Goal: Transaction & Acquisition: Subscribe to service/newsletter

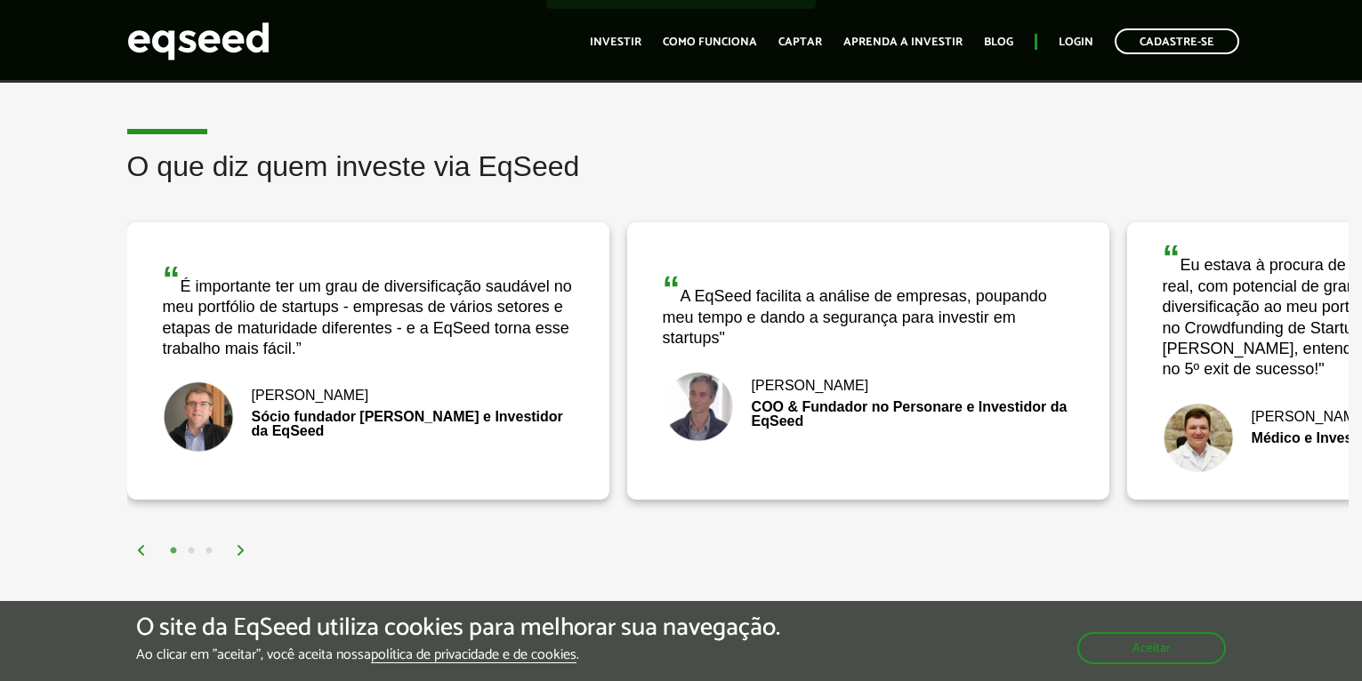
scroll to position [2224, 0]
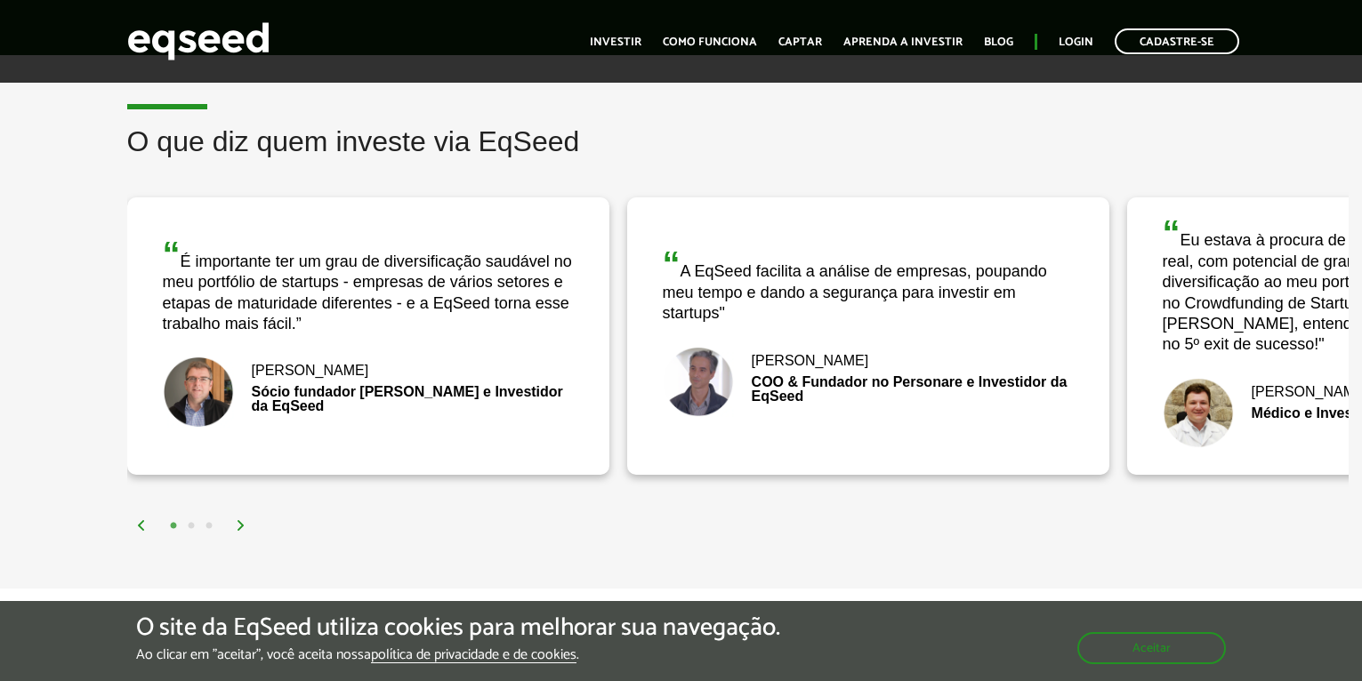
click at [1246, 310] on div "“ Eu estava à procura de um investimento em economia real, com potencial de gra…" at bounding box center [1368, 285] width 411 height 140
click at [1247, 310] on div "“ Eu estava à procura de um investimento em economia real, com potencial de gra…" at bounding box center [1368, 285] width 411 height 140
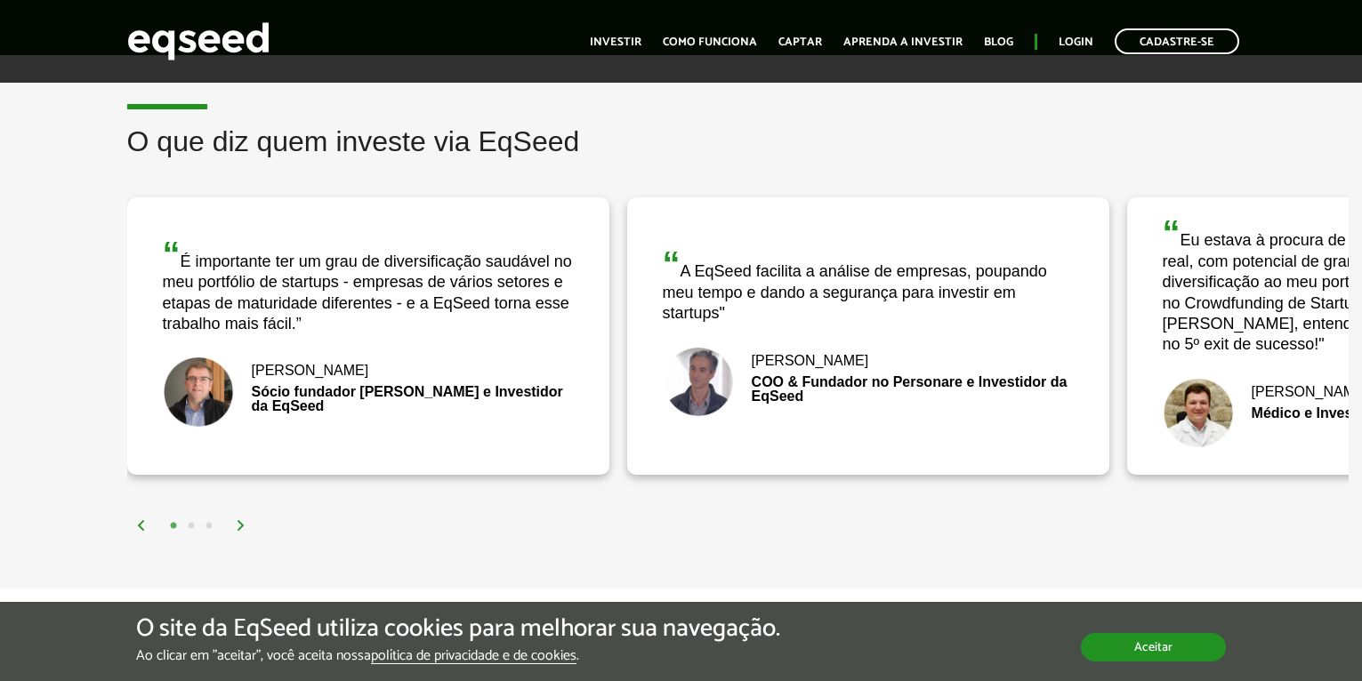
click at [1169, 651] on button "Aceitar" at bounding box center [1153, 647] width 145 height 28
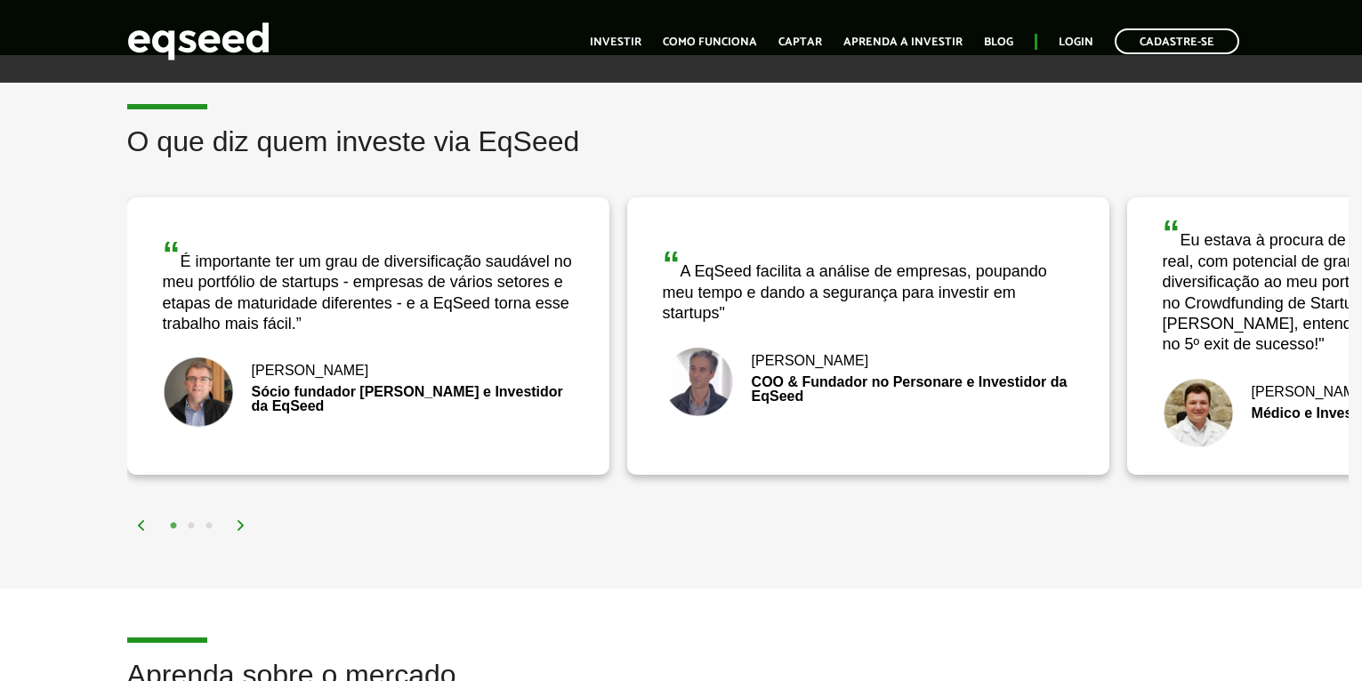
drag, startPoint x: 176, startPoint y: 262, endPoint x: 35, endPoint y: 249, distance: 142.0
click at [35, 249] on div "O que diz quem investe via EqSeed “ A EqSeed facilita a análise de empresas, po…" at bounding box center [681, 330] width 1362 height 409
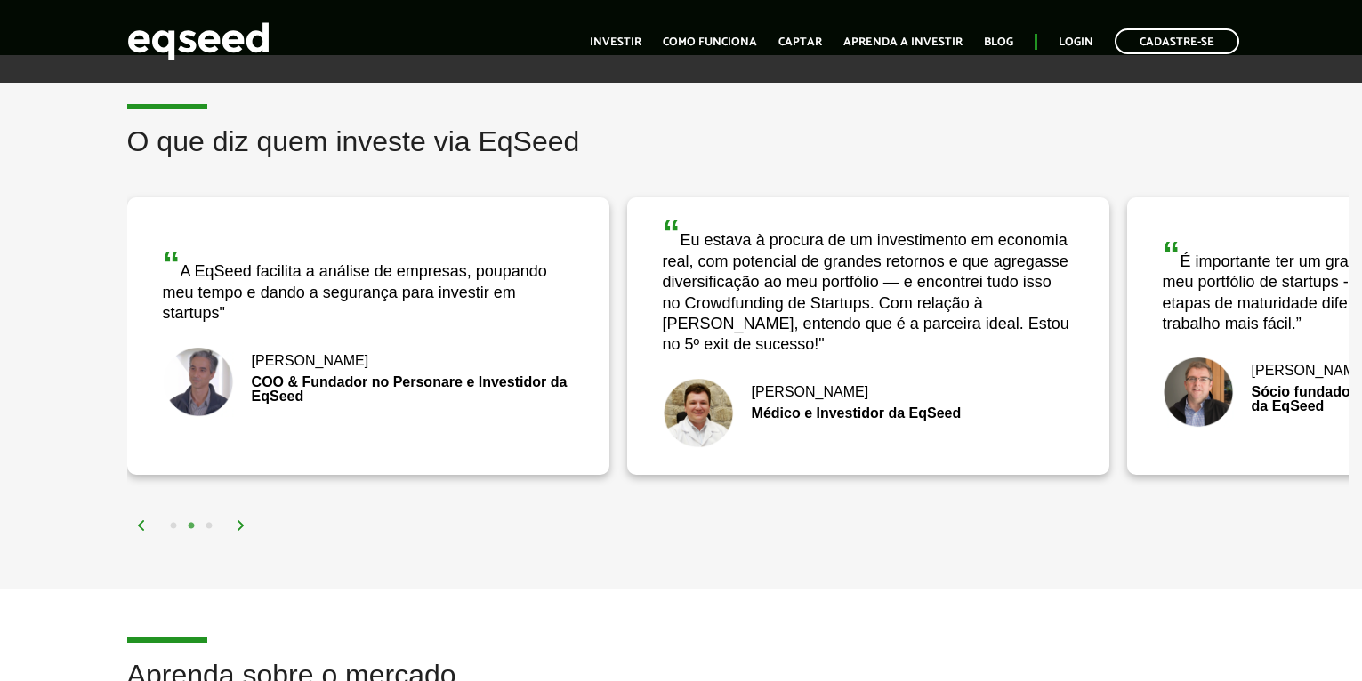
drag, startPoint x: 513, startPoint y: 360, endPoint x: -47, endPoint y: 308, distance: 562.9
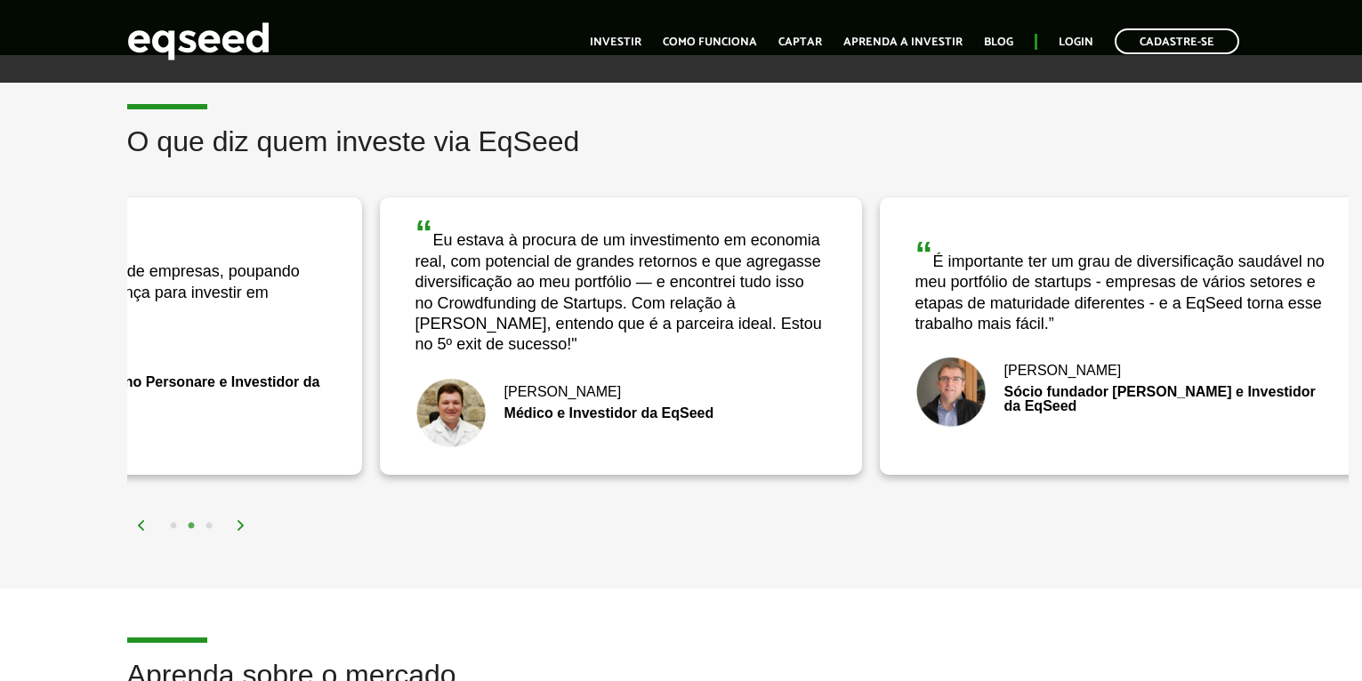
drag, startPoint x: 990, startPoint y: 335, endPoint x: 743, endPoint y: 371, distance: 250.0
click at [743, 371] on div "“ Eu estava à procura de um investimento em economia real, com potencial de gra…" at bounding box center [621, 336] width 482 height 278
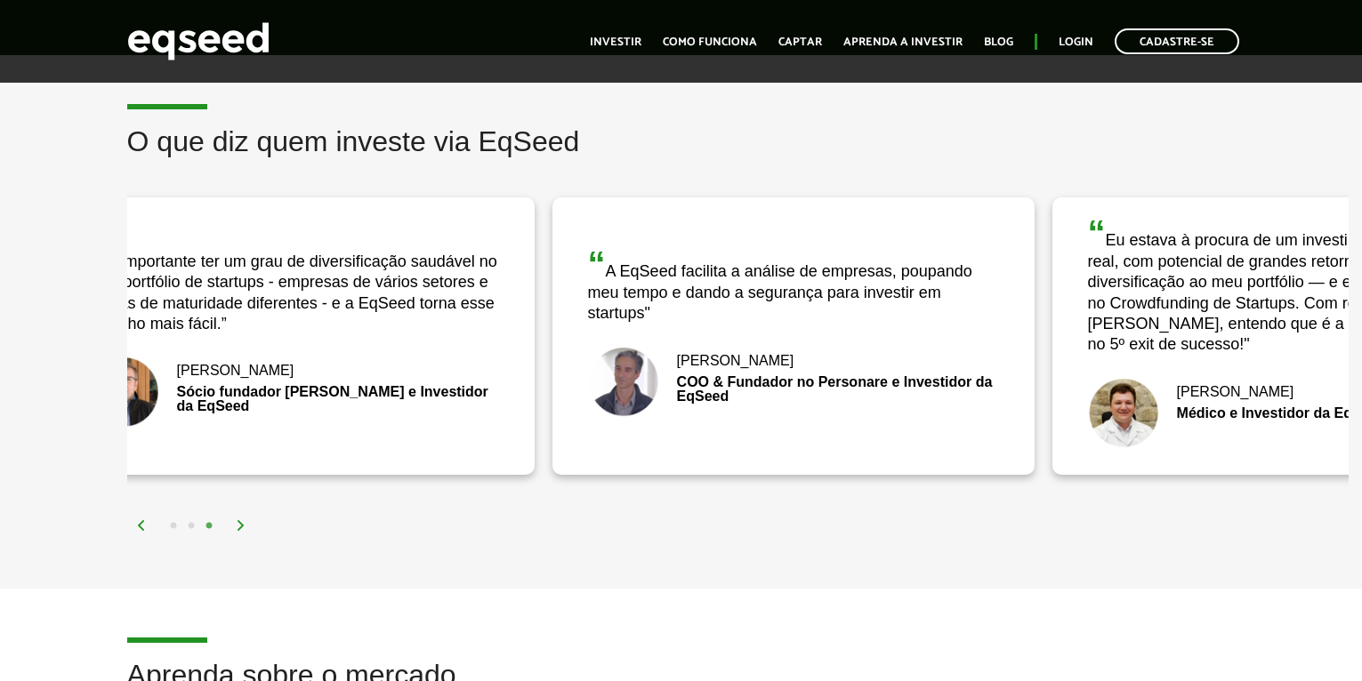
drag, startPoint x: 994, startPoint y: 424, endPoint x: 423, endPoint y: 411, distance: 571.3
click at [423, 411] on div "[PERSON_NAME] fundador [PERSON_NAME] e Investidor da EqSeed" at bounding box center [293, 392] width 411 height 71
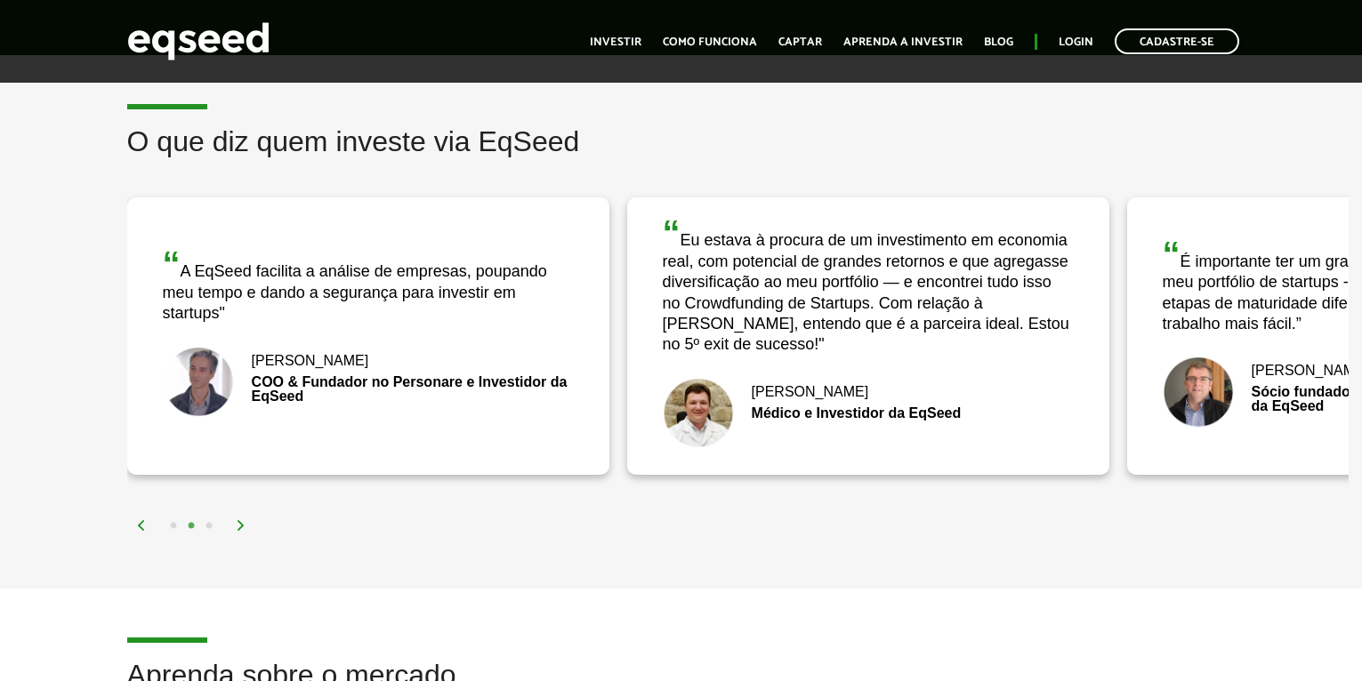
drag, startPoint x: 1030, startPoint y: 424, endPoint x: 50, endPoint y: 359, distance: 982.5
click at [50, 359] on div "O que diz quem investe via EqSeed “ A EqSeed facilita a análise de empresas, po…" at bounding box center [681, 330] width 1362 height 409
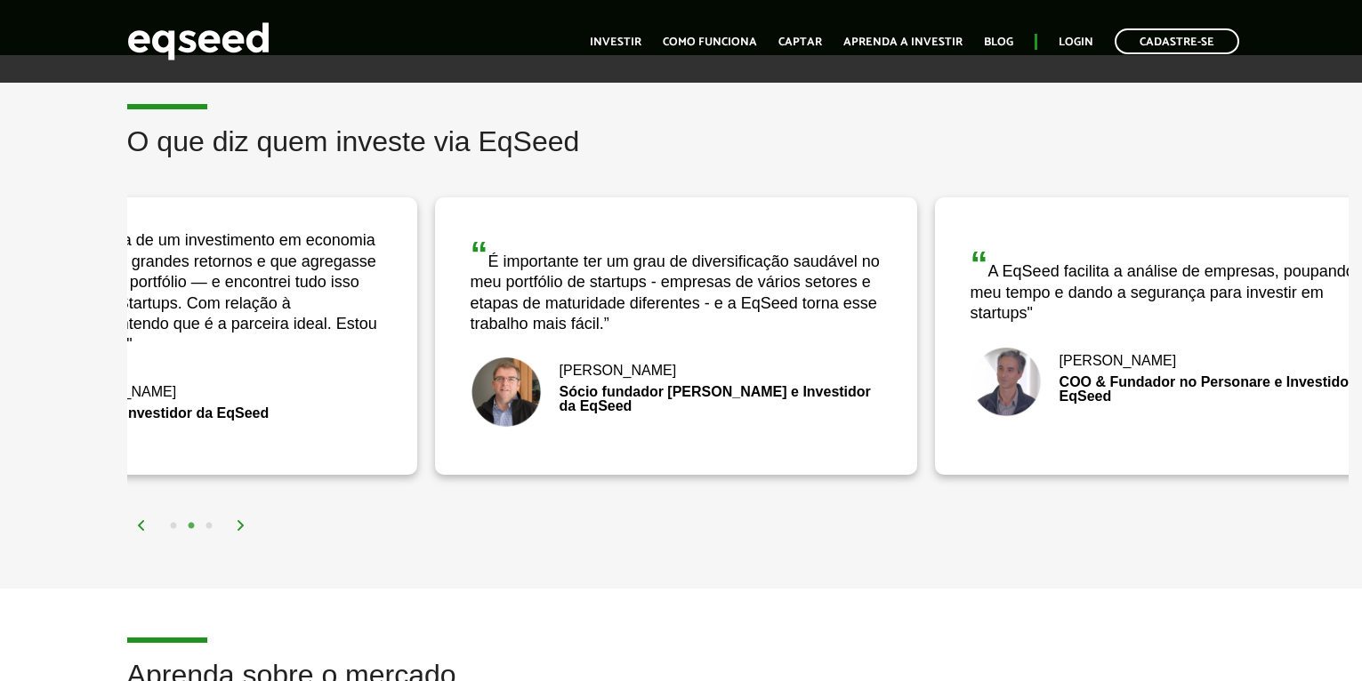
drag, startPoint x: 1031, startPoint y: 332, endPoint x: 326, endPoint y: 293, distance: 705.7
click at [334, 295] on div "“ Eu estava à procura de um investimento em economia real, com potencial de gra…" at bounding box center [176, 285] width 411 height 140
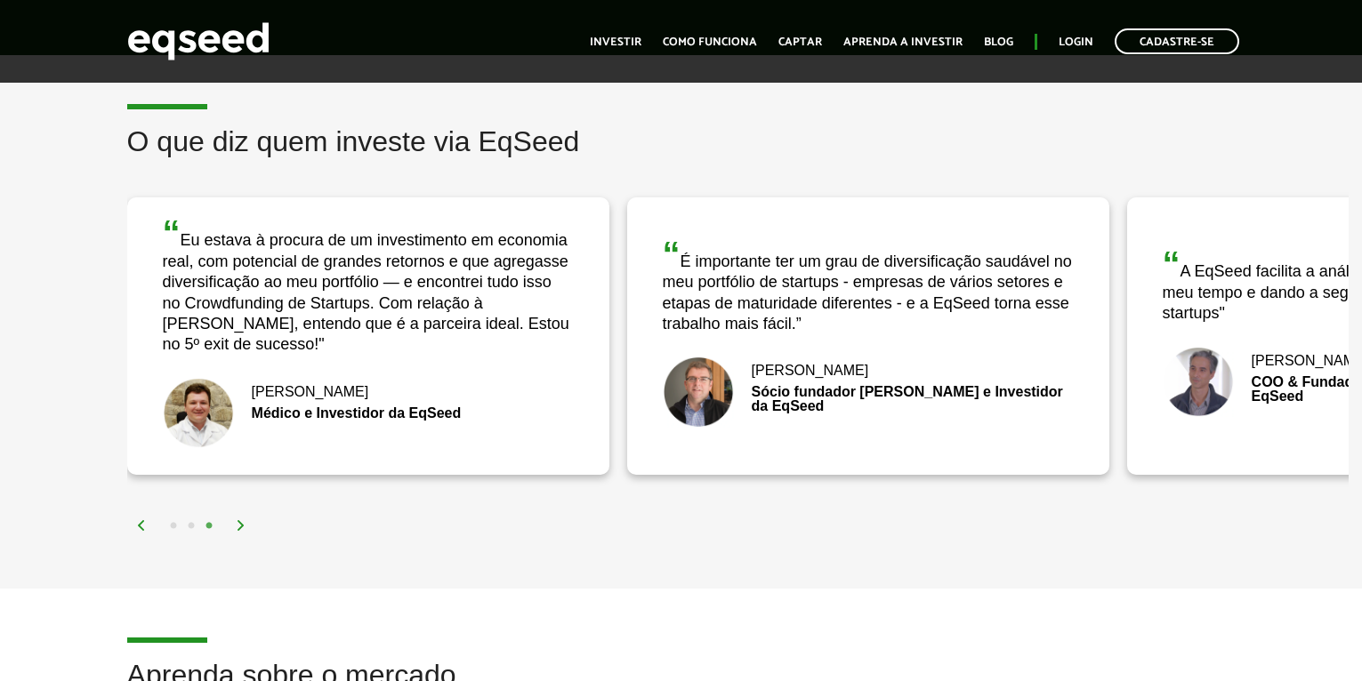
drag, startPoint x: 297, startPoint y: 33, endPoint x: 253, endPoint y: 77, distance: 62.3
click at [253, 77] on header "Cadastre-se Toggle navigation Toggle navigation Início Investir Como funciona C…" at bounding box center [681, 41] width 1362 height 83
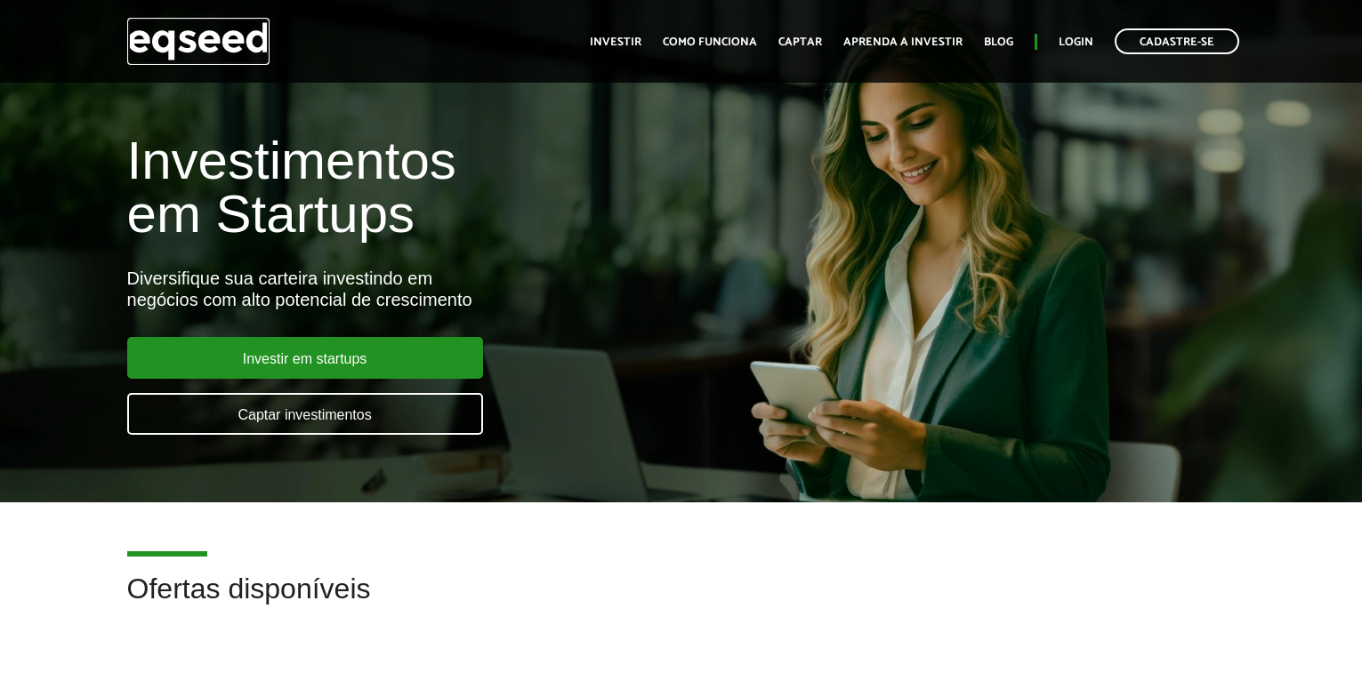
scroll to position [0, 0]
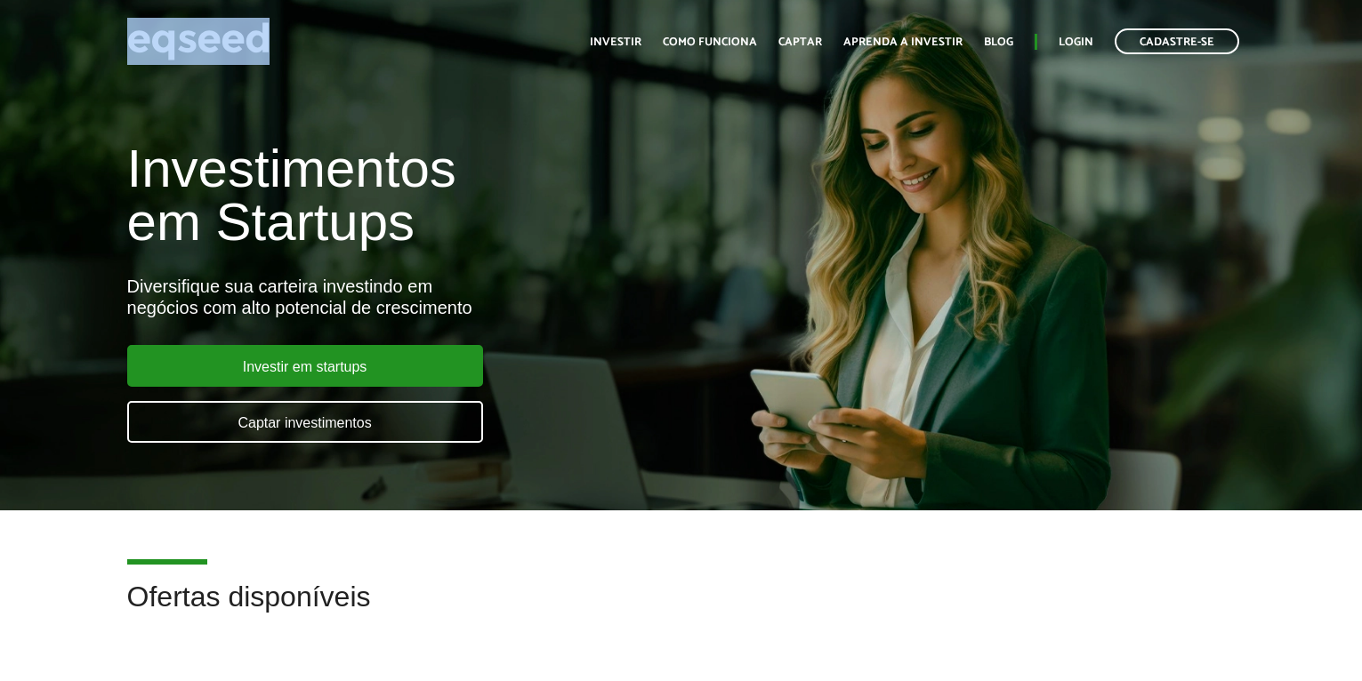
drag, startPoint x: 287, startPoint y: 44, endPoint x: 134, endPoint y: 40, distance: 153.1
click at [134, 40] on div "Cadastre-se Toggle navigation Toggle navigation Início Investir Como funciona C…" at bounding box center [681, 41] width 1135 height 47
drag, startPoint x: 184, startPoint y: 52, endPoint x: 106, endPoint y: 108, distance: 96.3
click at [106, 108] on div "Investimentos em Startups Diversifique sua carteira investindo em negócios com …" at bounding box center [681, 282] width 1362 height 351
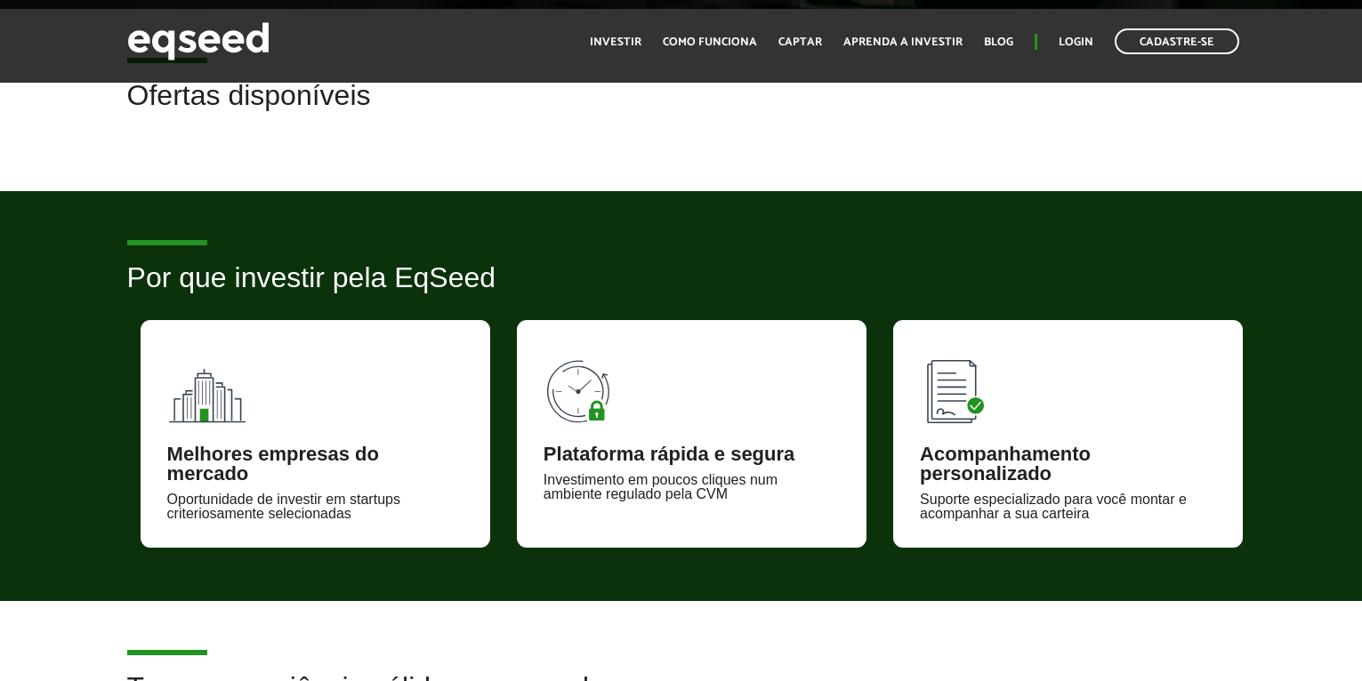
scroll to position [534, 0]
